Goal: Communication & Community: Connect with others

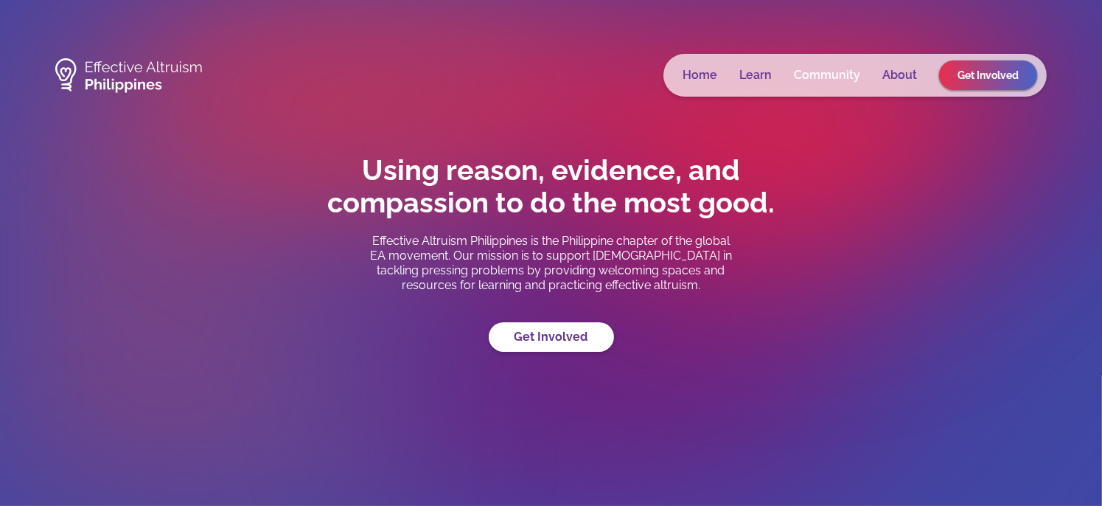
click at [828, 73] on link "Community" at bounding box center [827, 75] width 66 height 15
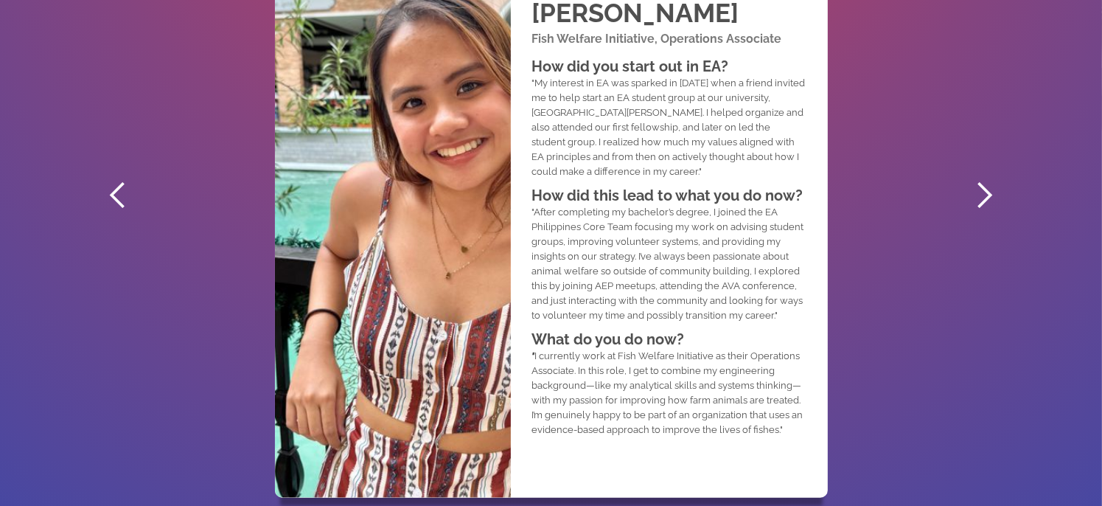
scroll to position [926, 0]
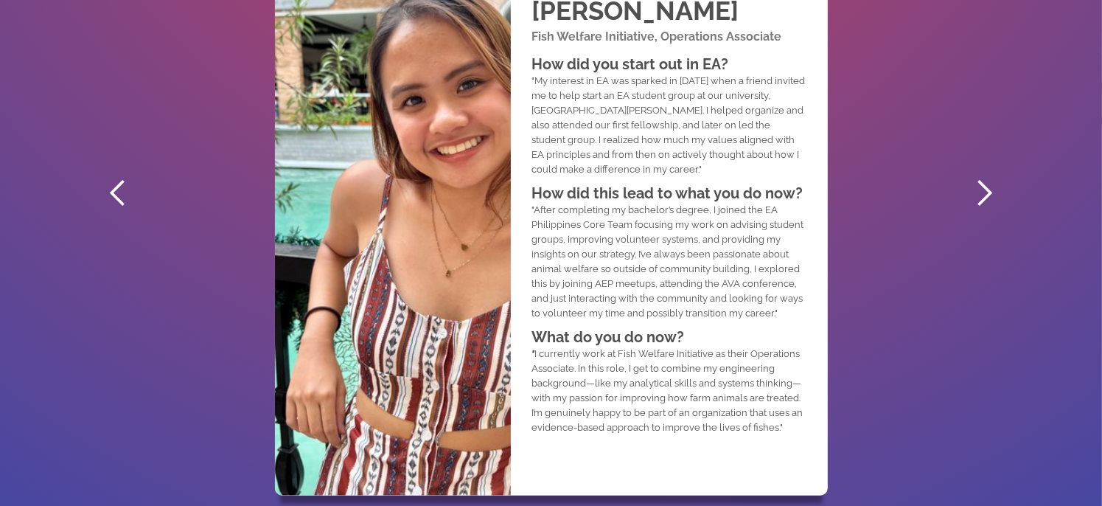
click at [986, 191] on div "next slide" at bounding box center [983, 192] width 29 height 29
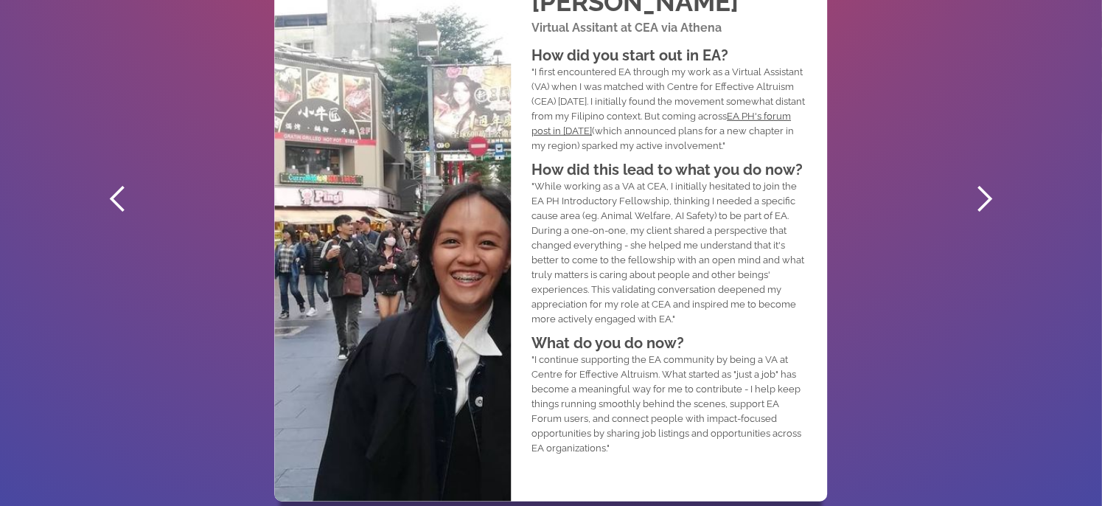
scroll to position [921, 0]
click at [983, 203] on div "next slide" at bounding box center [983, 198] width 29 height 29
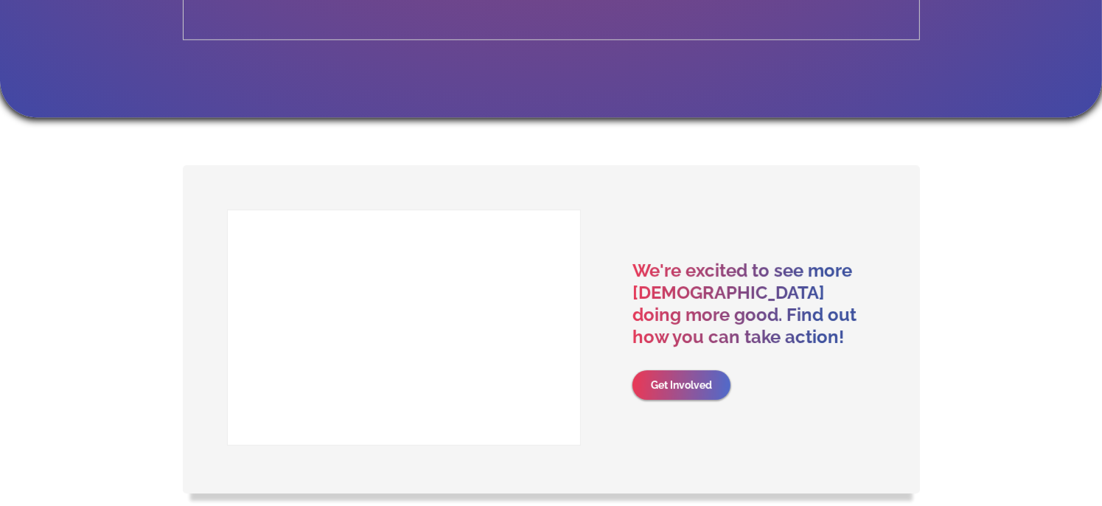
scroll to position [3562, 0]
